Goal: Browse casually

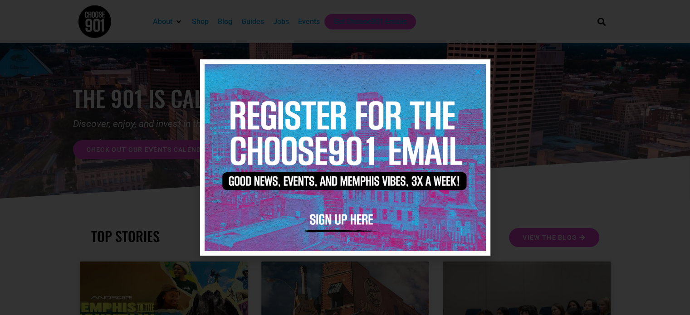
click at [479, 66] on img at bounding box center [345, 157] width 281 height 187
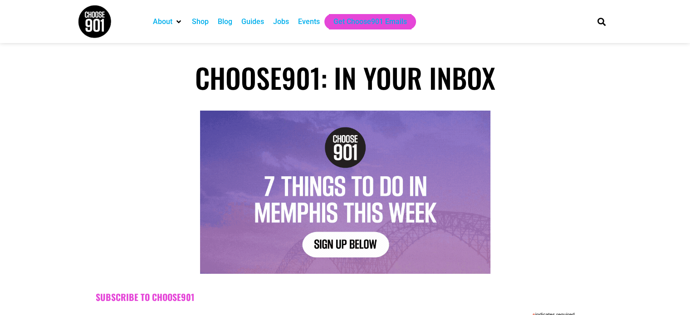
drag, startPoint x: 192, startPoint y: 220, endPoint x: 176, endPoint y: 37, distance: 183.5
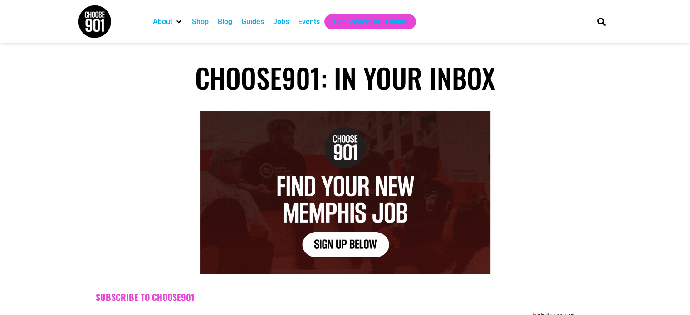
click at [201, 21] on div "Shop" at bounding box center [200, 21] width 17 height 11
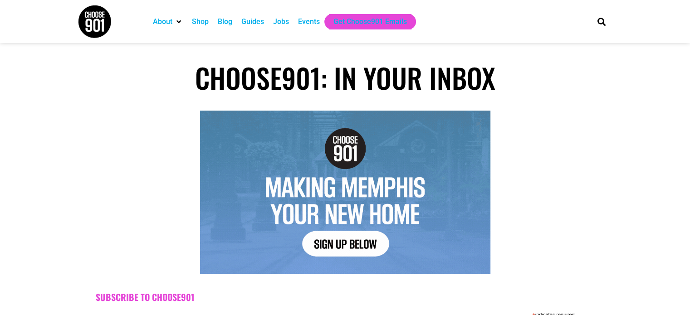
click at [225, 21] on div "Blog" at bounding box center [225, 21] width 15 height 11
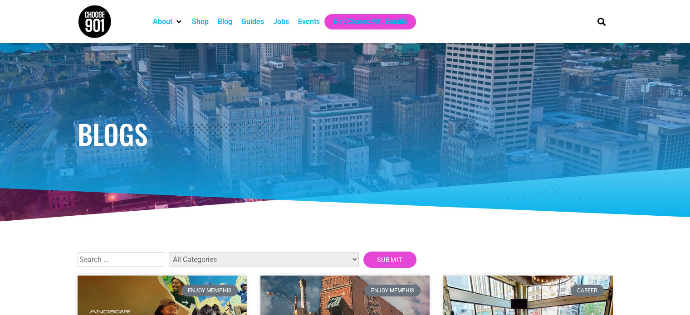
drag, startPoint x: 247, startPoint y: 116, endPoint x: 257, endPoint y: 14, distance: 102.1
